Goal: Task Accomplishment & Management: Use online tool/utility

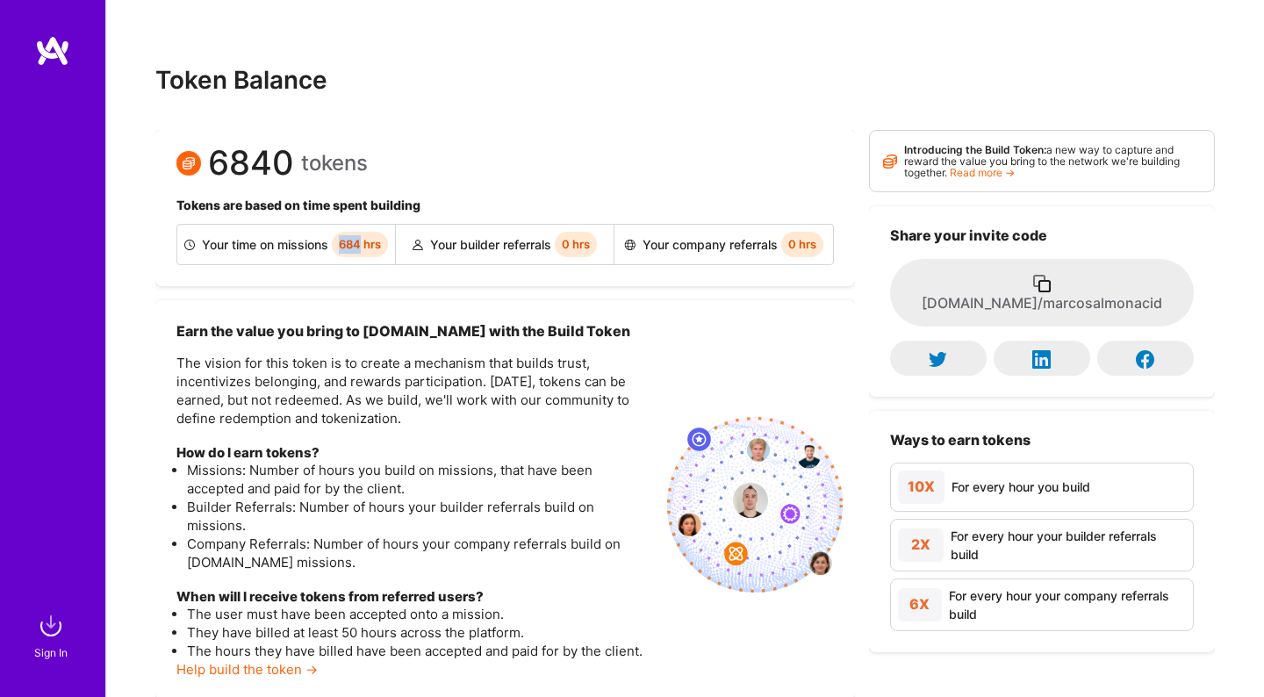
click at [54, 625] on img at bounding box center [50, 625] width 35 height 35
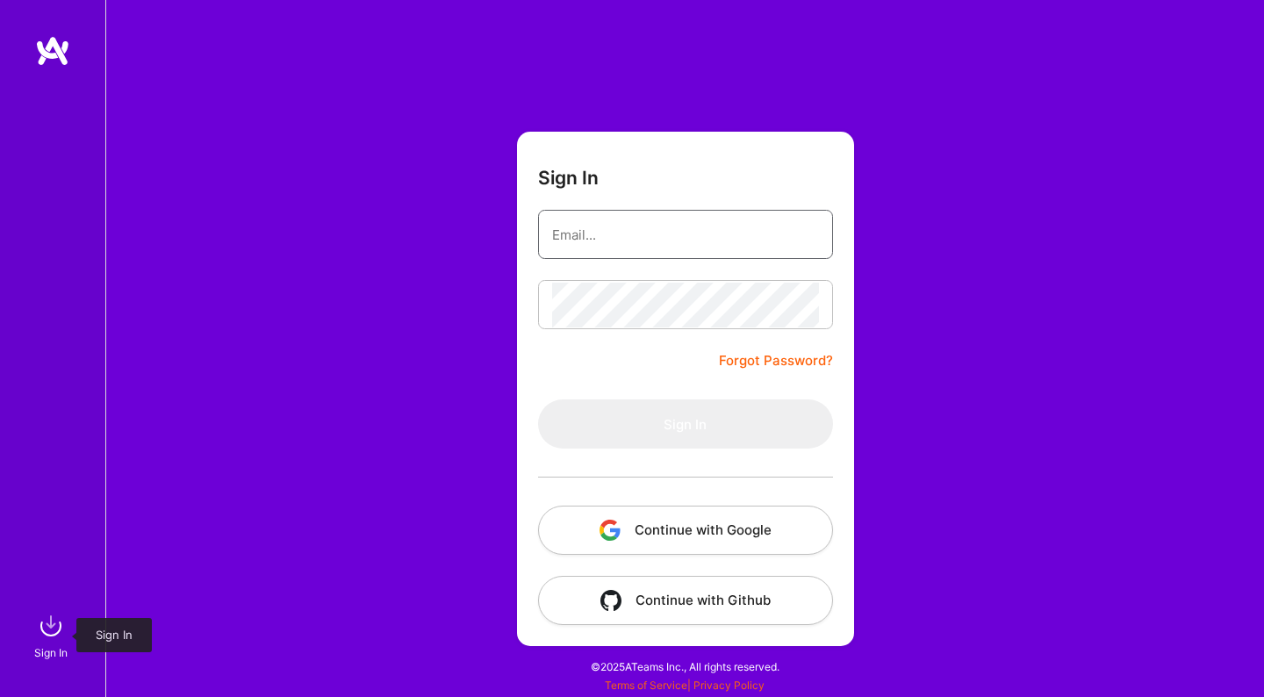
type input "[PERSON_NAME][EMAIL_ADDRESS][DOMAIN_NAME]"
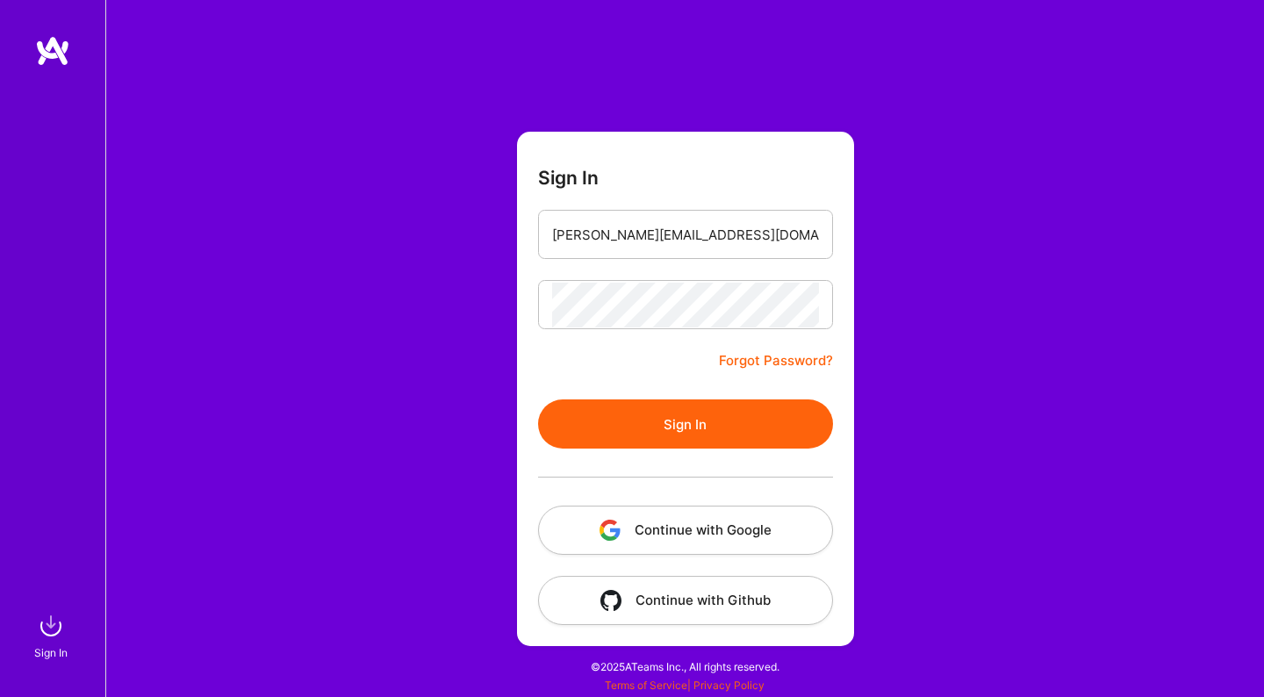
click at [588, 417] on button "Sign In" at bounding box center [685, 423] width 295 height 49
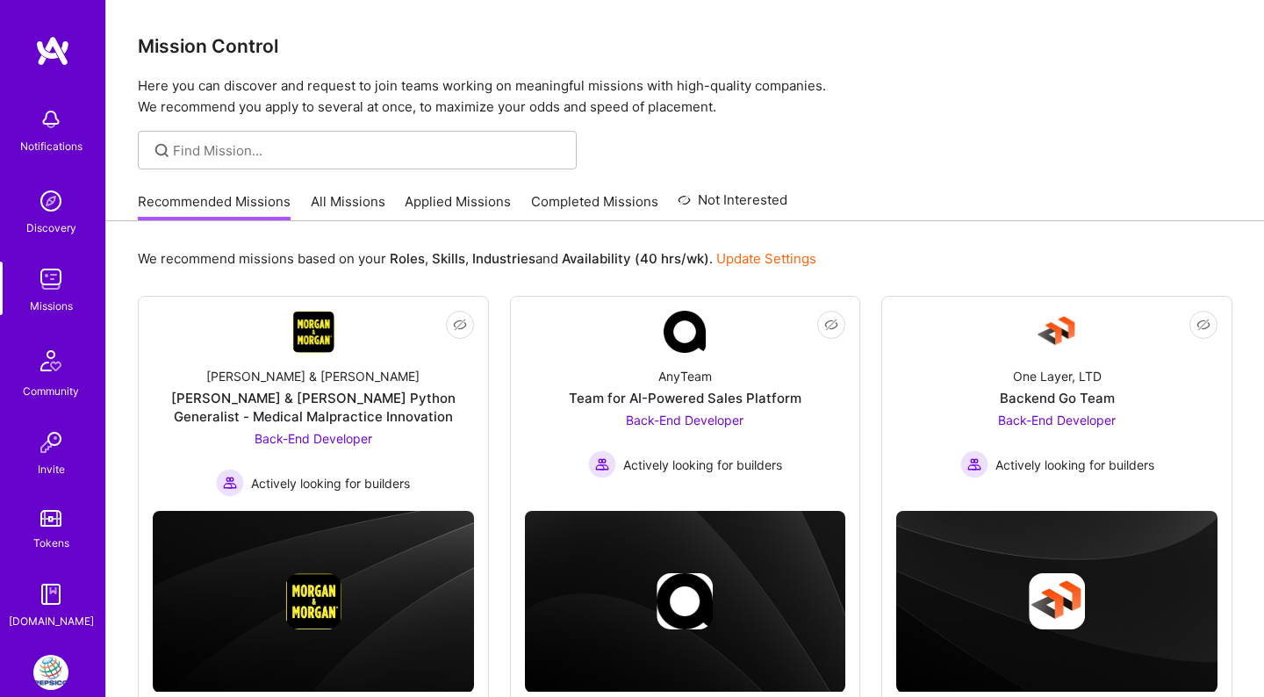
scroll to position [87, 0]
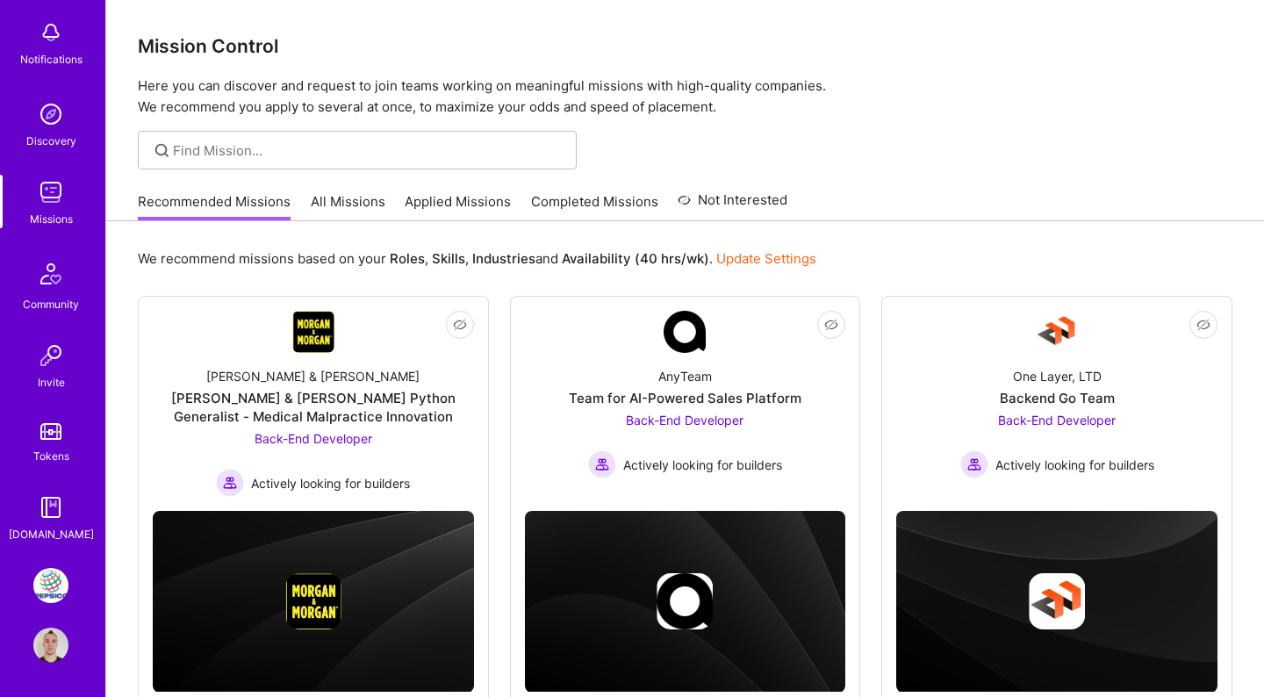
click at [50, 578] on img at bounding box center [50, 585] width 35 height 35
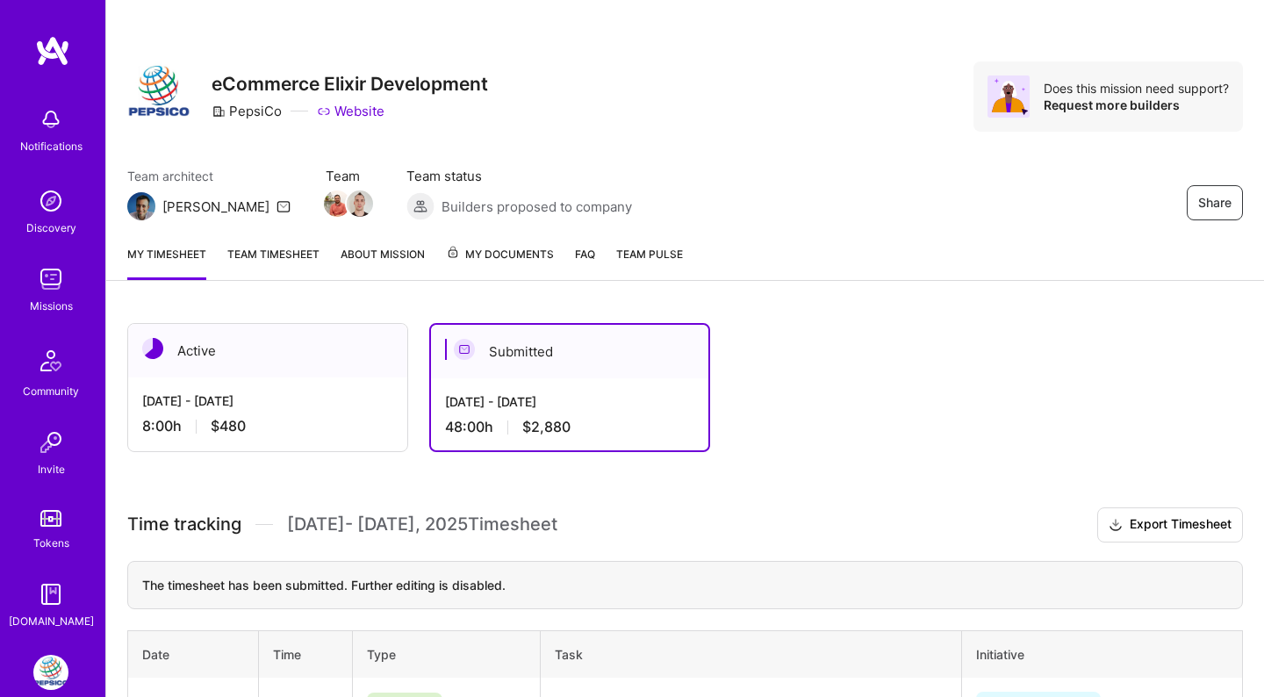
click at [335, 433] on div "8:00 h $480" at bounding box center [267, 426] width 251 height 18
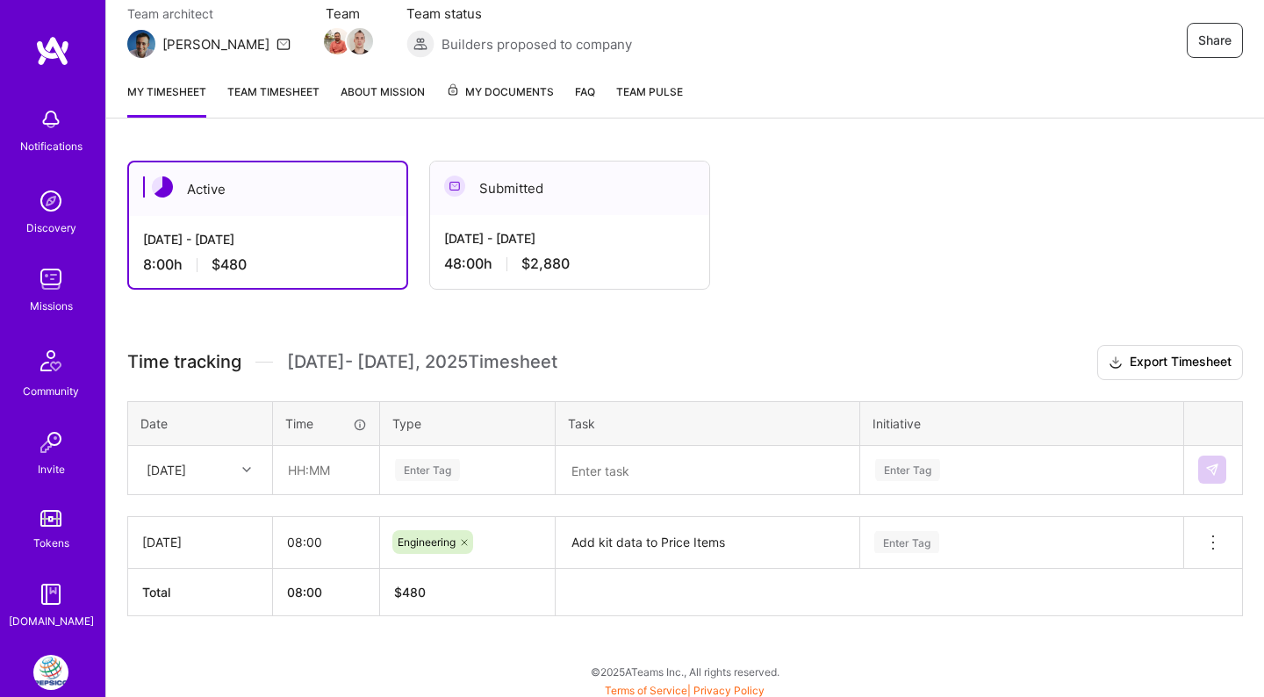
scroll to position [162, 0]
